Goal: Communication & Community: Participate in discussion

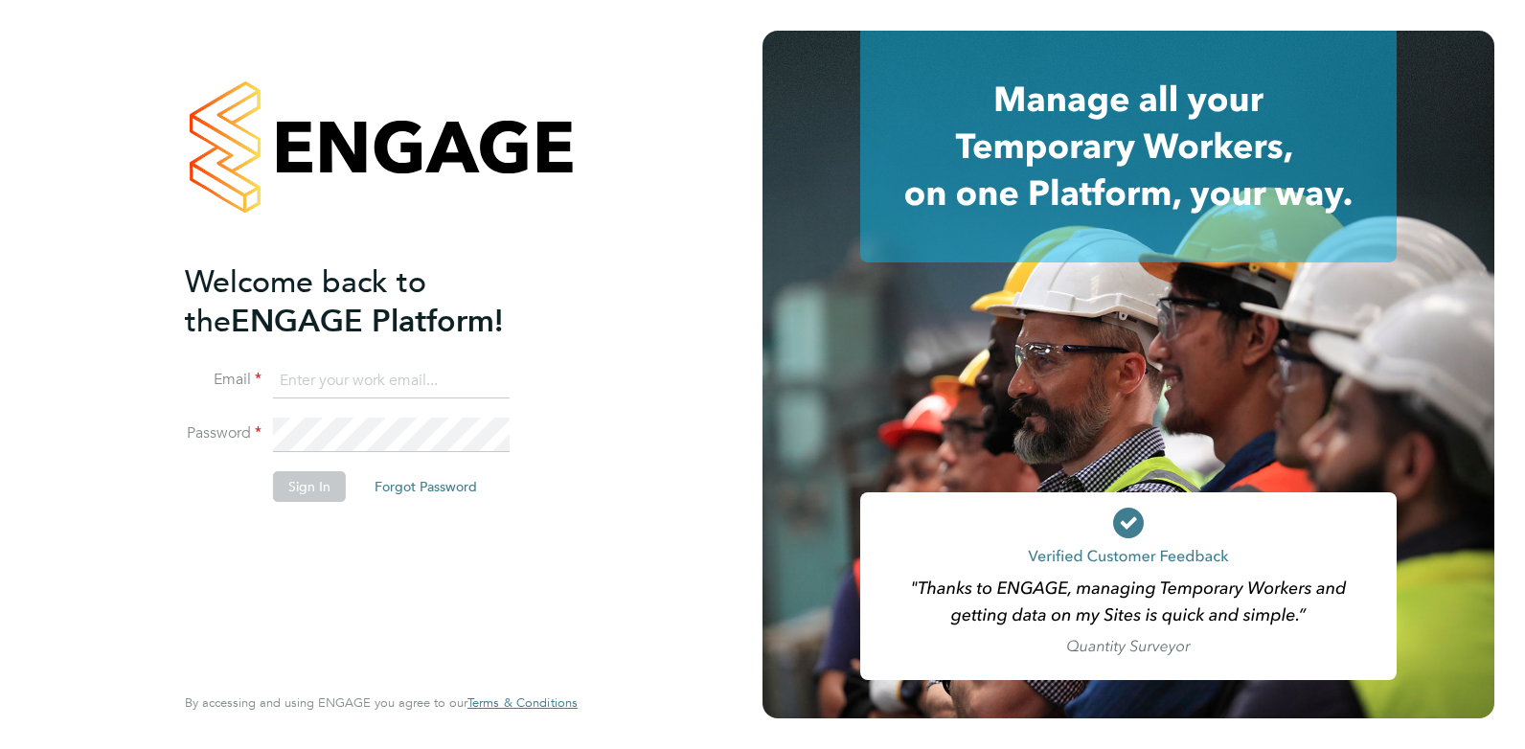
click at [381, 390] on input at bounding box center [391, 381] width 237 height 34
type input "[EMAIL_ADDRESS][DOMAIN_NAME]"
click at [302, 490] on button "Sign In" at bounding box center [309, 486] width 73 height 31
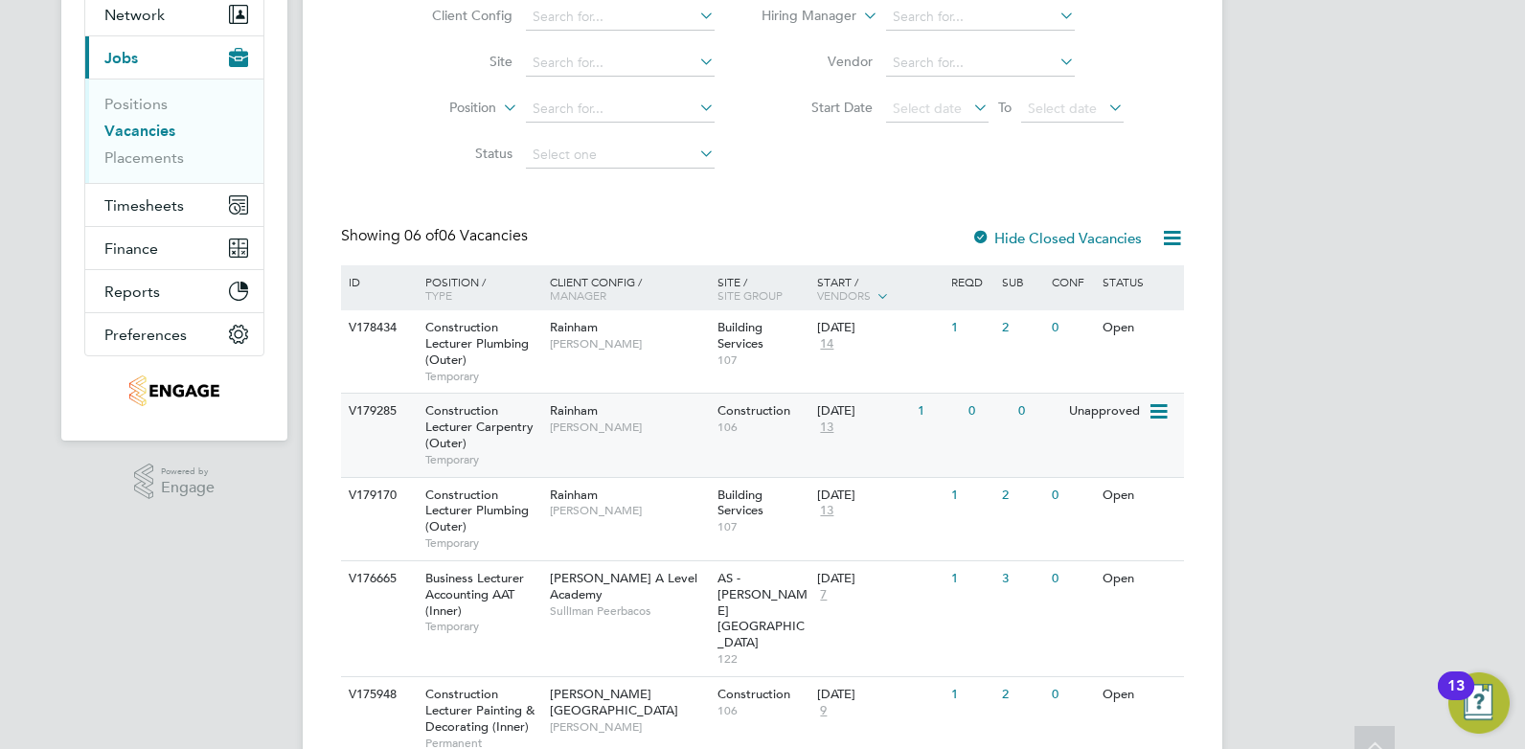
scroll to position [240, 0]
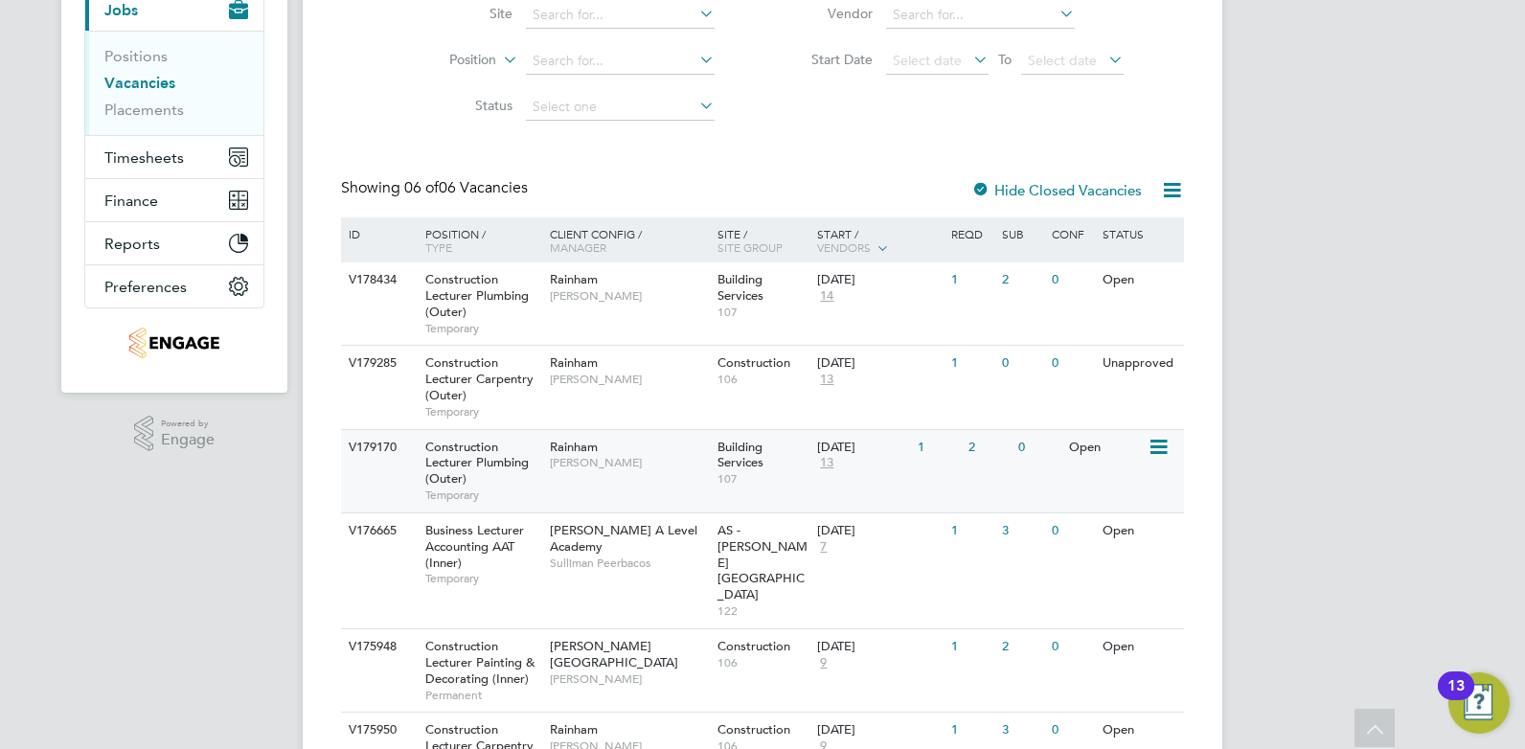
click at [977, 481] on div "V179170 Construction Lecturer Plumbing (Outer) Temporary Rainham [PERSON_NAME] …" at bounding box center [762, 470] width 843 height 83
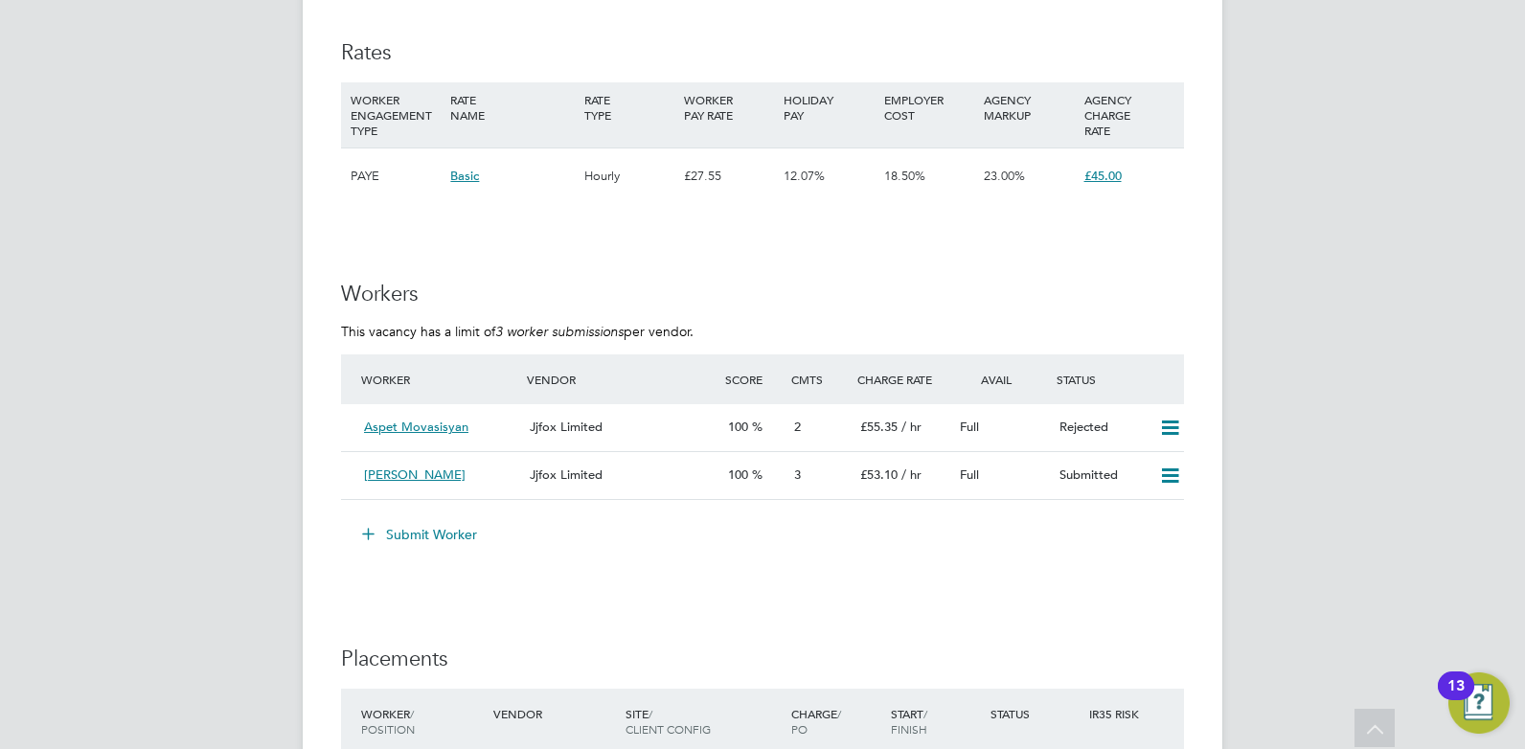
scroll to position [3324, 0]
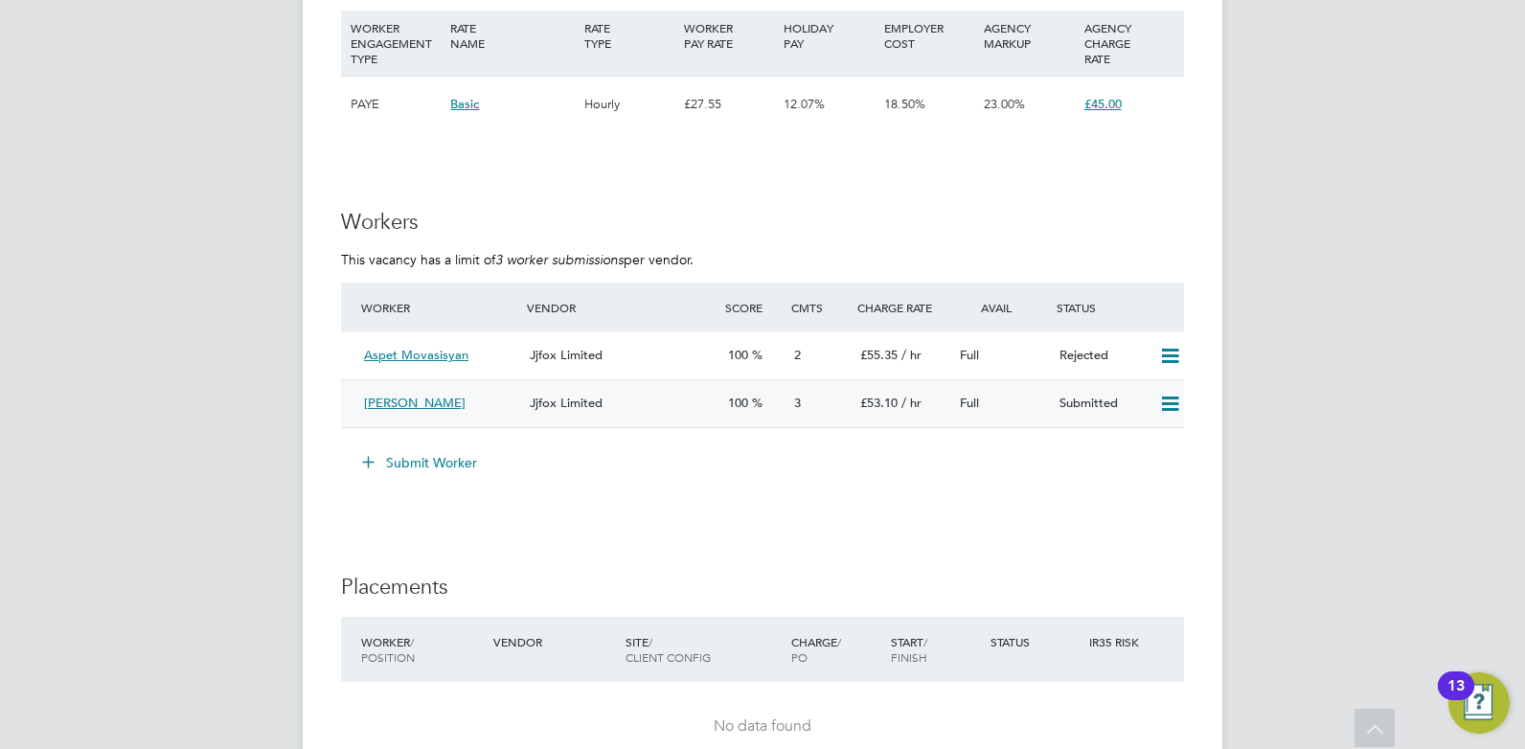
click at [800, 401] on span "3" at bounding box center [797, 403] width 7 height 16
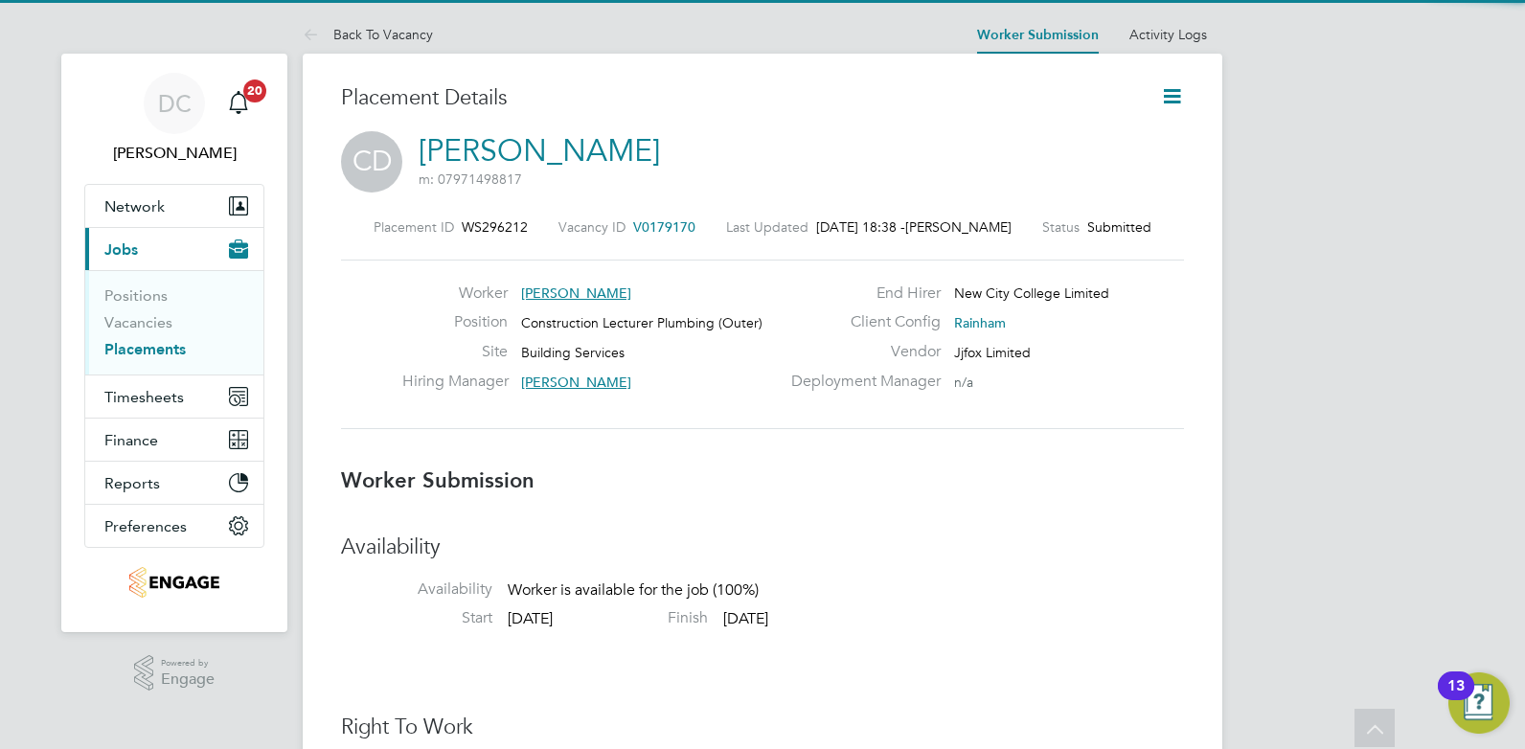
scroll to position [31, 378]
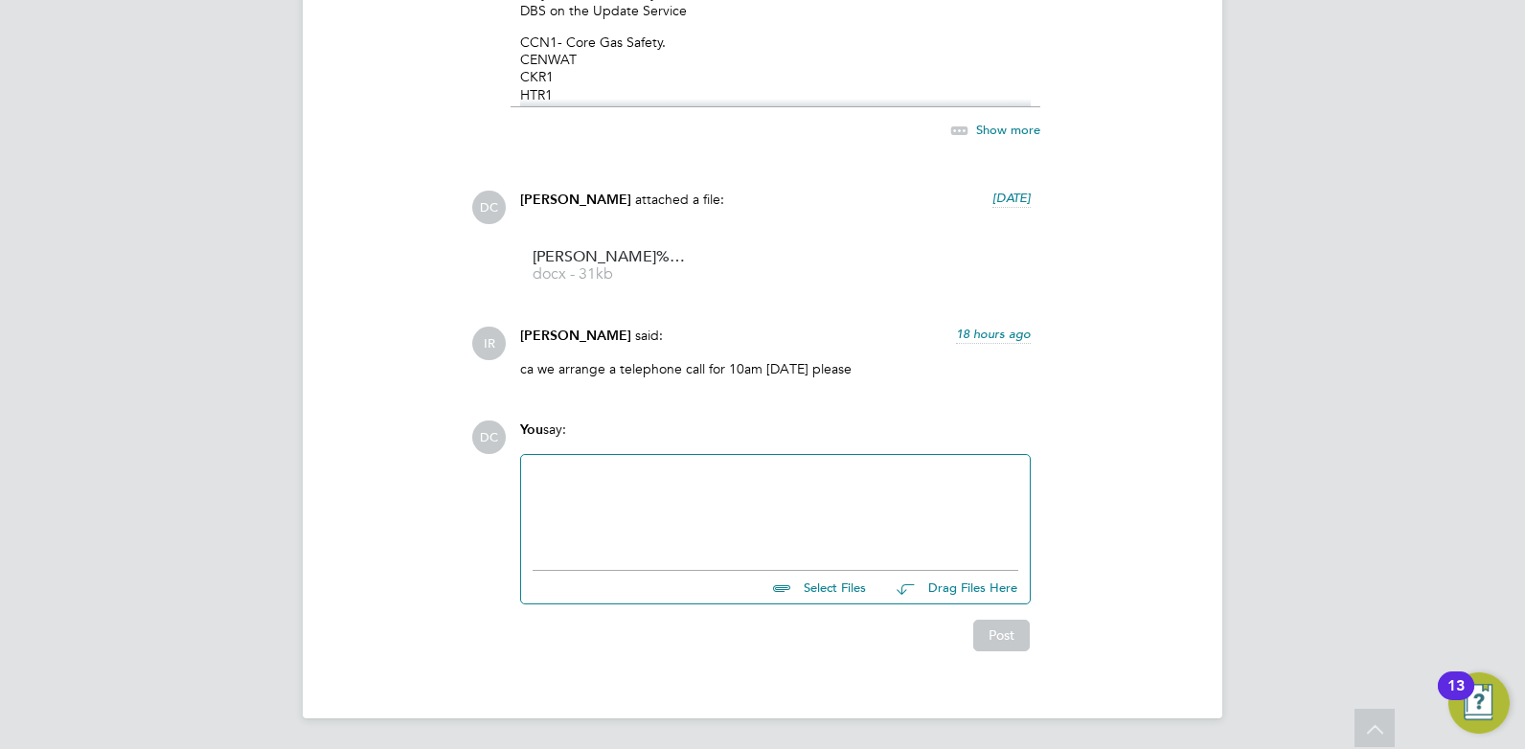
click at [542, 533] on div at bounding box center [776, 508] width 486 height 82
drag, startPoint x: 568, startPoint y: 512, endPoint x: 725, endPoint y: 519, distance: 157.3
click at [725, 519] on div "Unfortatley," at bounding box center [776, 510] width 486 height 17
drag, startPoint x: 577, startPoint y: 514, endPoint x: 645, endPoint y: 502, distance: 69.0
click at [651, 503] on div "Unfortatley," at bounding box center [776, 510] width 486 height 17
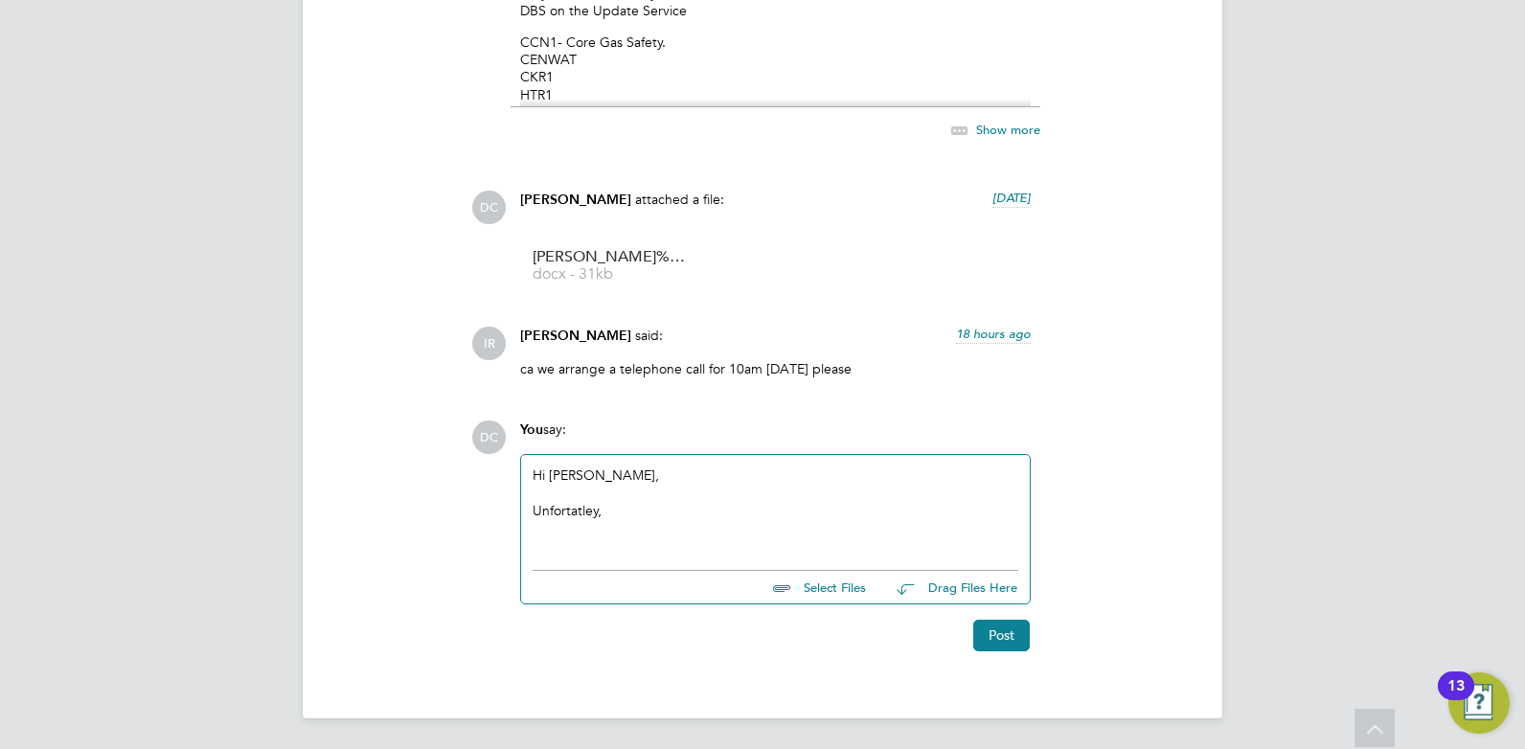
drag, startPoint x: 624, startPoint y: 505, endPoint x: 555, endPoint y: 513, distance: 69.4
click at [555, 513] on div "Unfortatley," at bounding box center [776, 510] width 486 height 17
click at [691, 508] on div "Unfortunately, Charles has accepted another role though another" at bounding box center [776, 510] width 486 height 17
drag, startPoint x: 897, startPoint y: 512, endPoint x: 850, endPoint y: 513, distance: 47.0
click at [850, 513] on div "Unfortunately, Charles accepted another role though another" at bounding box center [776, 510] width 486 height 17
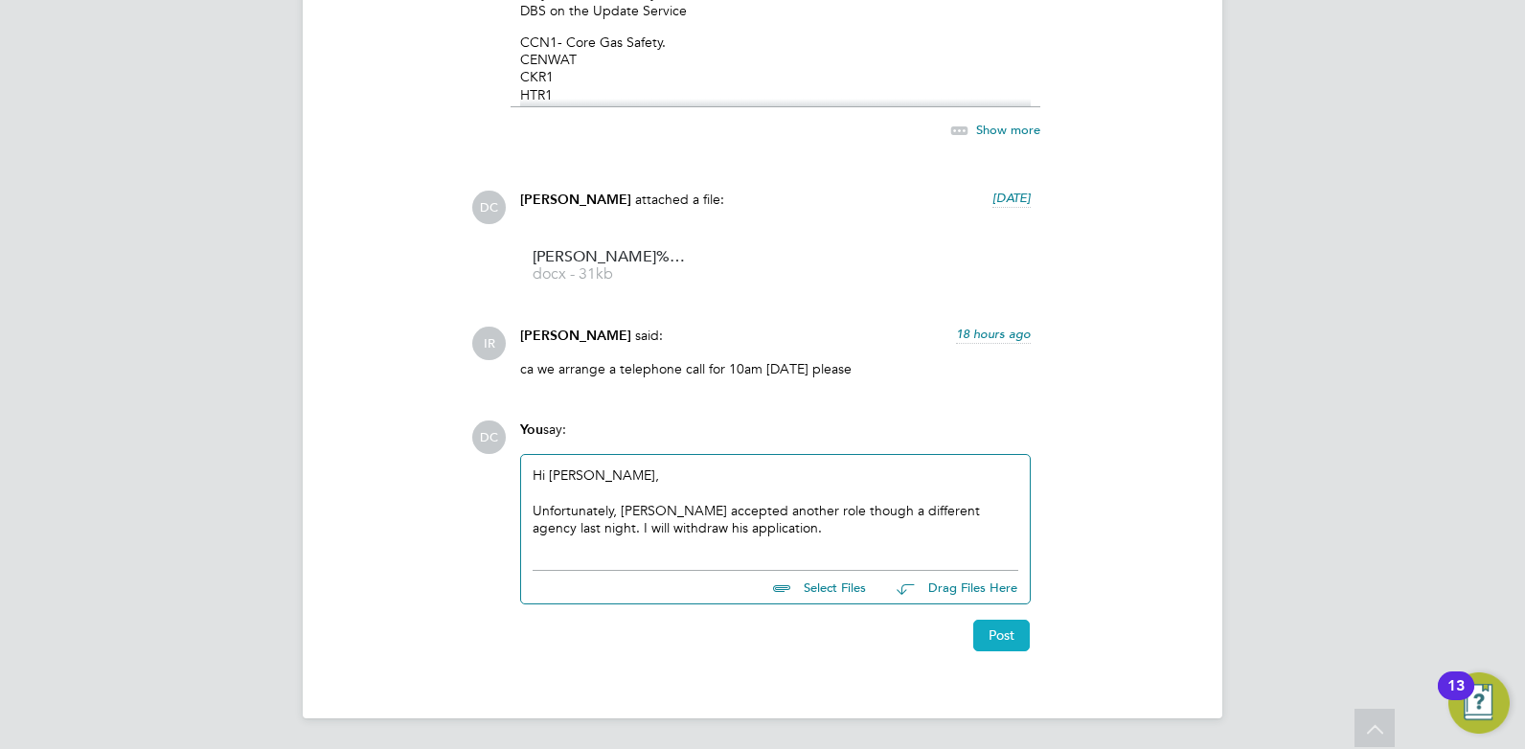
click at [1001, 639] on button "Post" at bounding box center [1001, 635] width 57 height 31
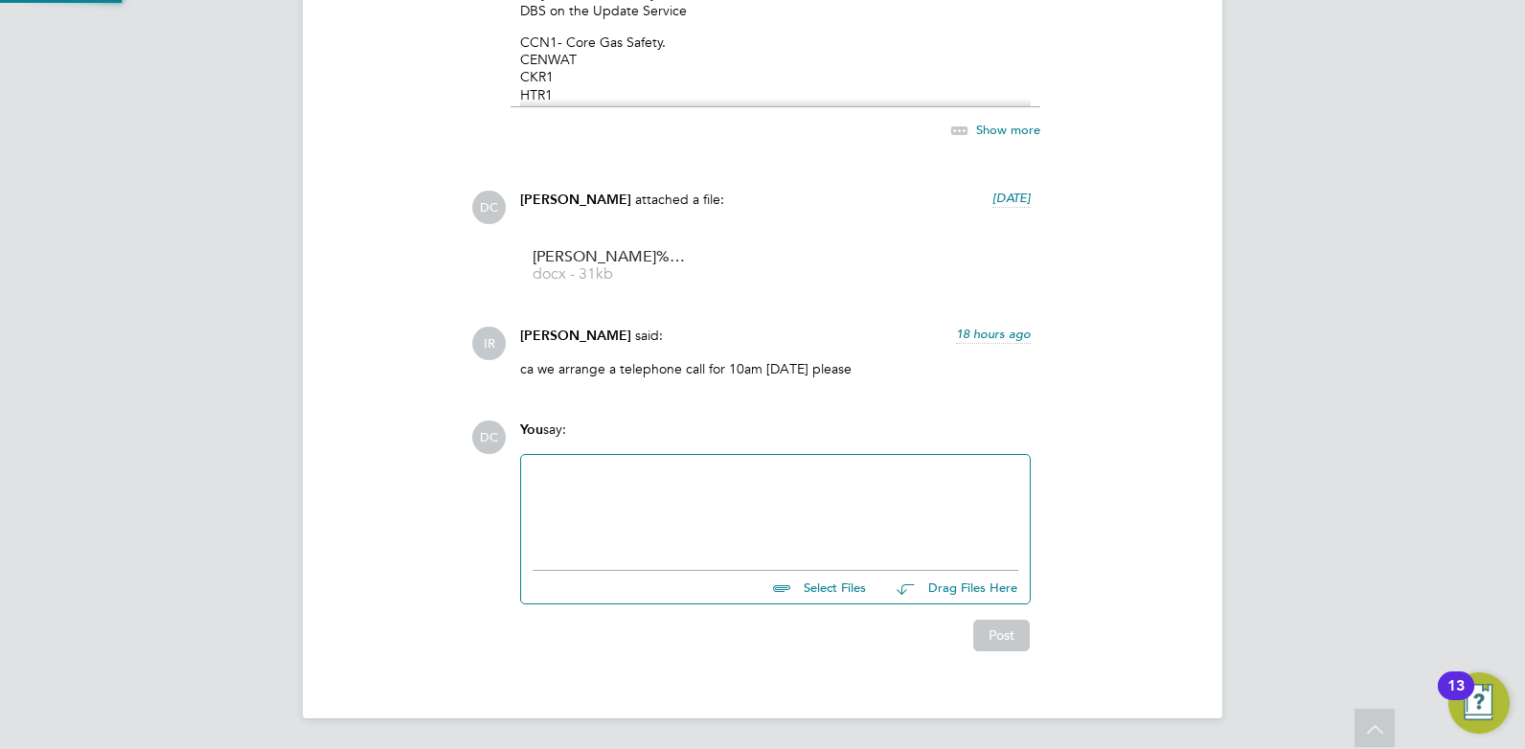
scroll to position [2095, 0]
